Goal: Navigation & Orientation: Find specific page/section

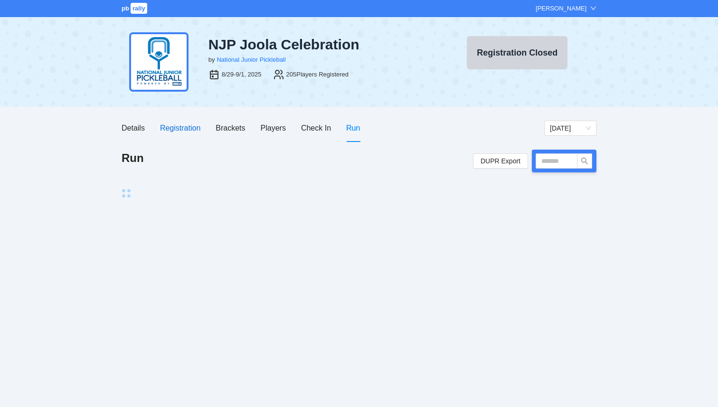
click at [173, 126] on div "Registration" at bounding box center [180, 128] width 40 height 12
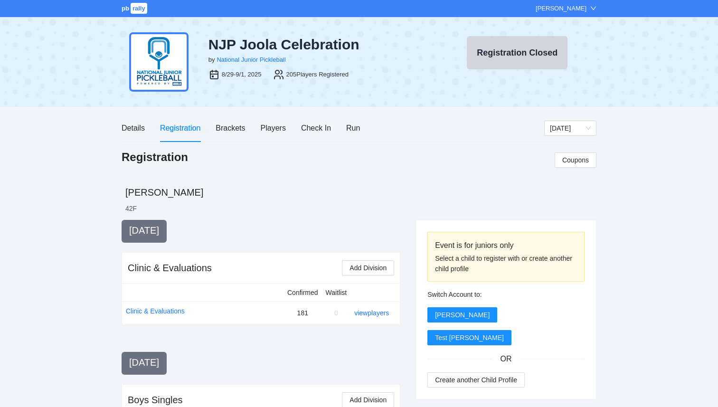
click at [141, 10] on span "rally" at bounding box center [139, 8] width 17 height 11
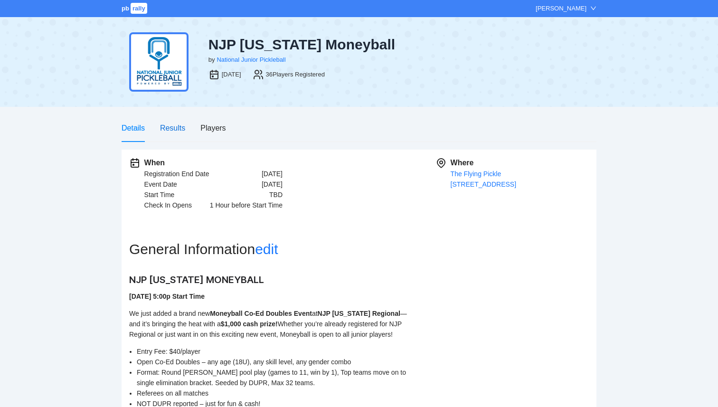
click at [164, 123] on div "Results" at bounding box center [172, 128] width 25 height 12
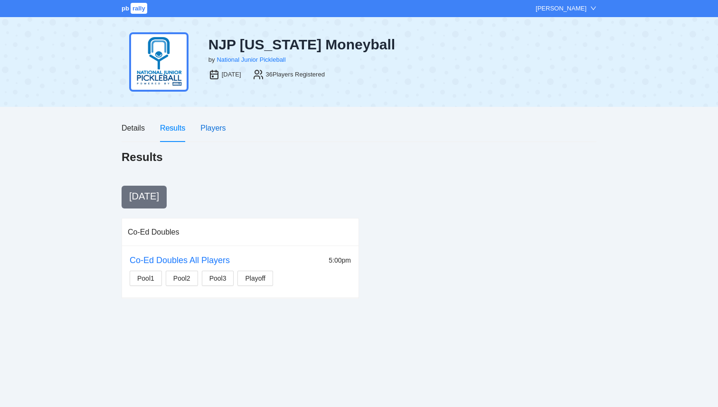
click at [210, 130] on div "Players" at bounding box center [213, 128] width 25 height 12
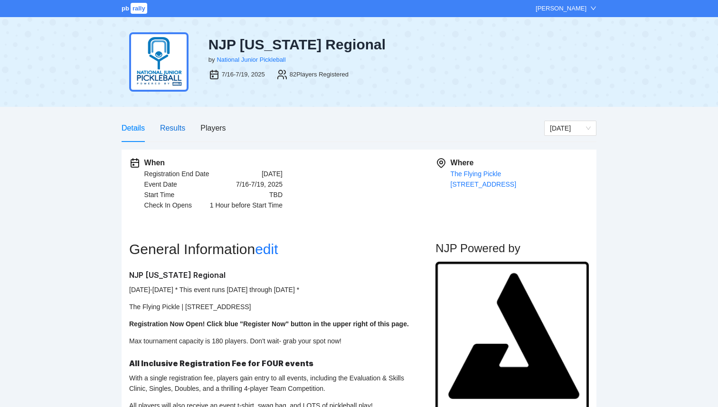
click at [172, 130] on div "Results" at bounding box center [172, 128] width 25 height 12
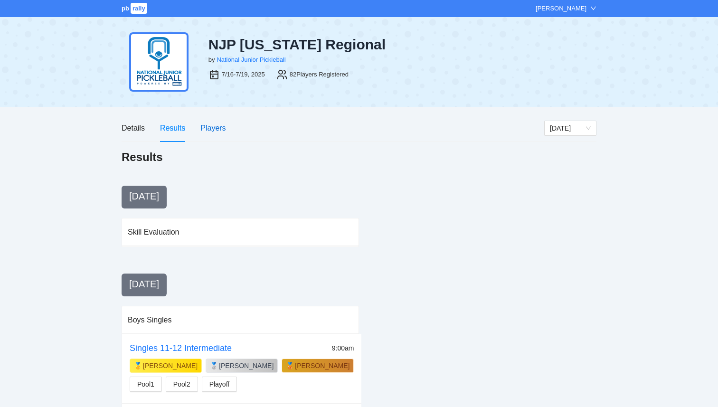
click at [201, 133] on div "Players" at bounding box center [213, 128] width 25 height 12
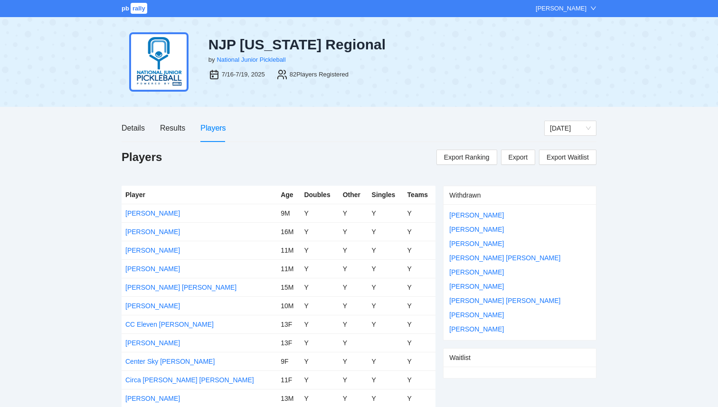
click at [139, 10] on span "rally" at bounding box center [139, 8] width 17 height 11
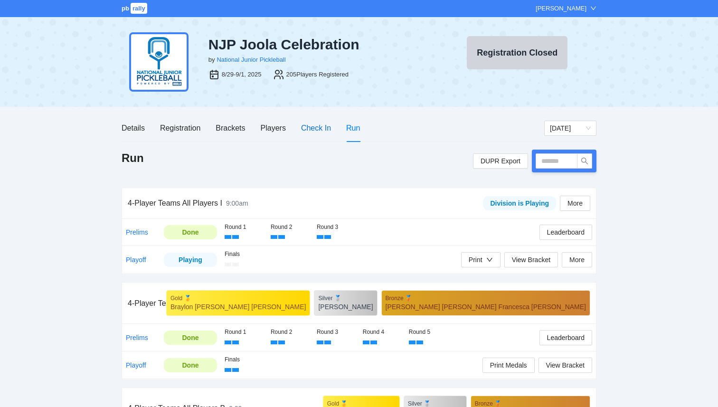
click at [317, 130] on div "Check In" at bounding box center [316, 128] width 30 height 12
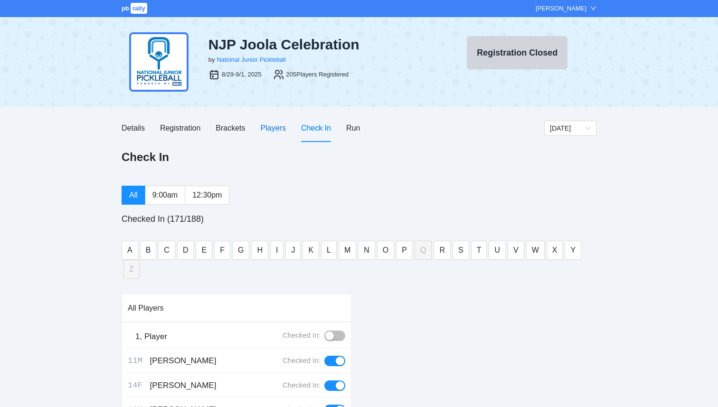
click at [275, 130] on div "Players" at bounding box center [273, 128] width 25 height 12
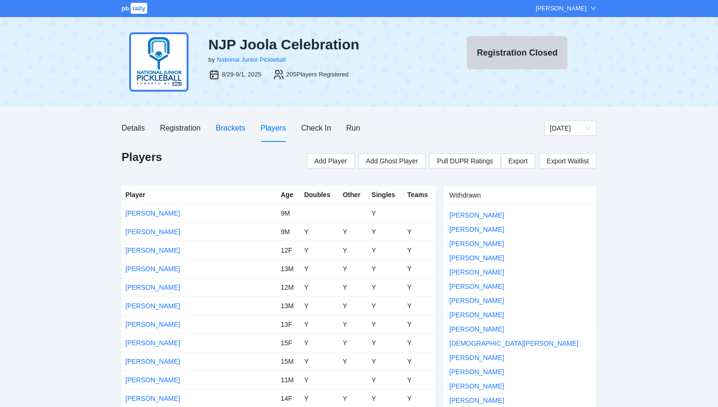
click at [226, 123] on div "Brackets" at bounding box center [230, 128] width 29 height 12
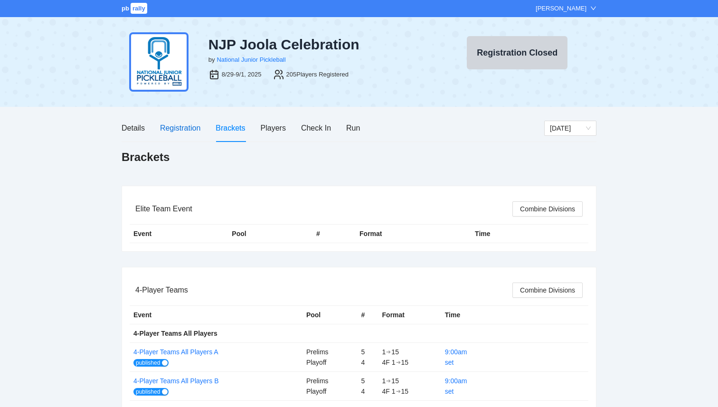
click at [168, 126] on div "Registration" at bounding box center [180, 128] width 40 height 12
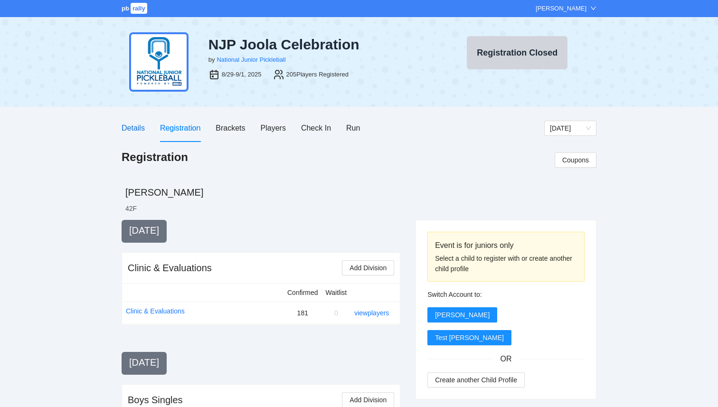
click at [132, 123] on div "Details" at bounding box center [133, 128] width 23 height 12
